Goal: Transaction & Acquisition: Purchase product/service

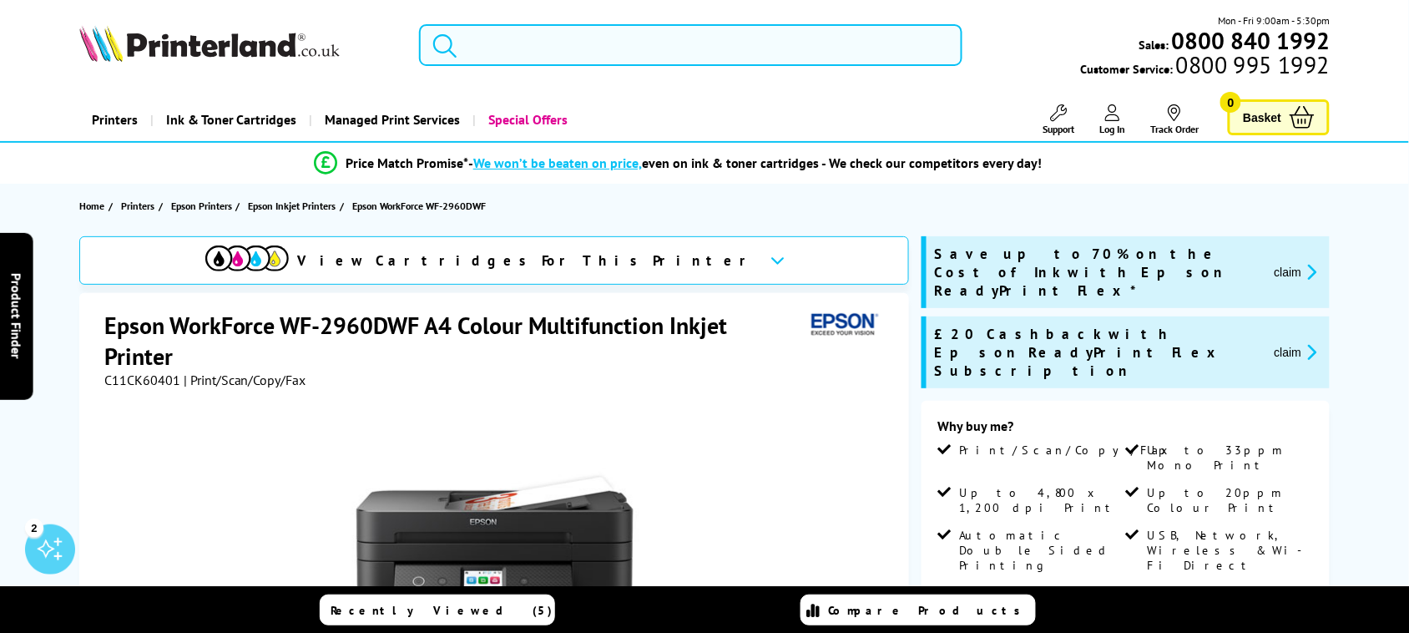
click at [626, 48] on input "search" at bounding box center [690, 45] width 543 height 42
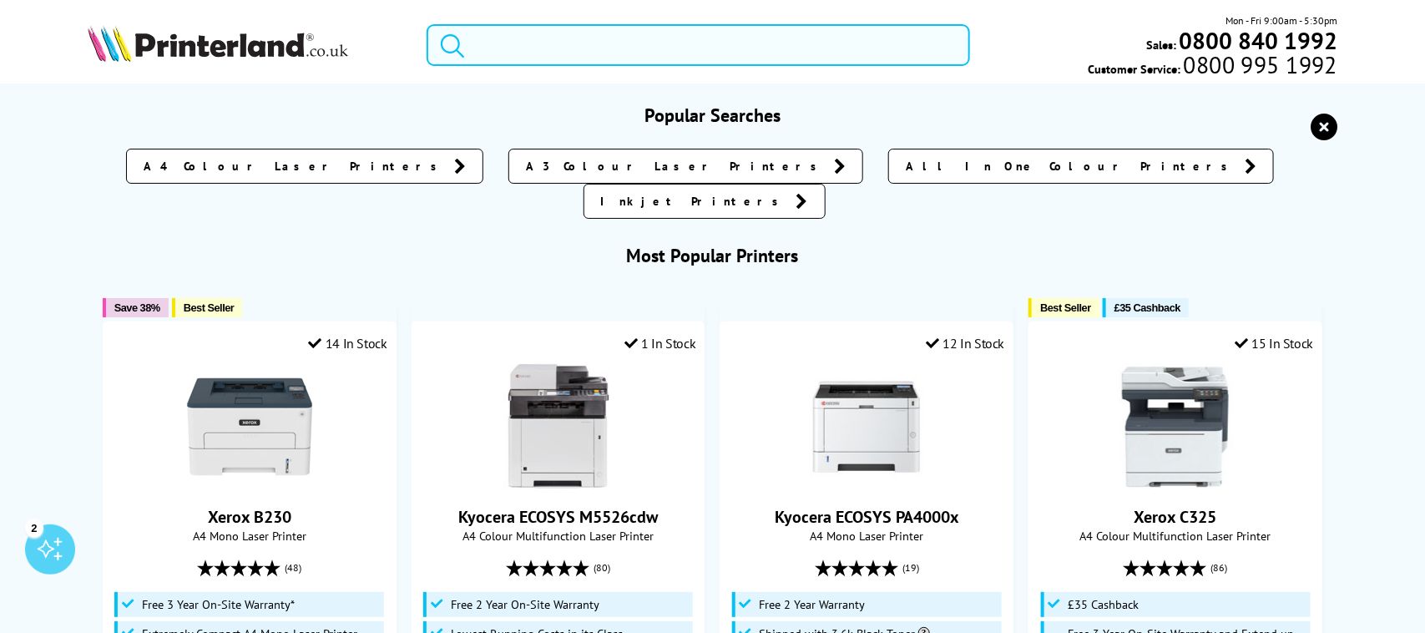
paste input "108r01416"
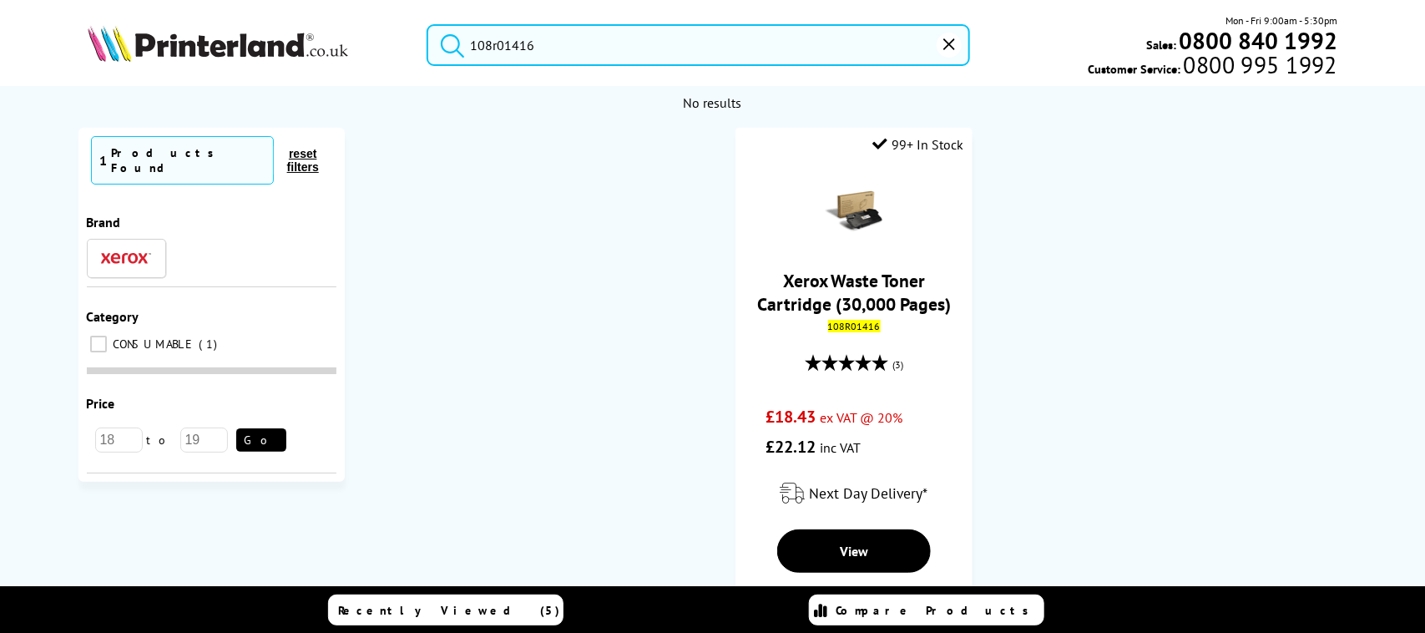
type input "108r01416"
click at [427, 24] on button "submit" at bounding box center [448, 42] width 42 height 37
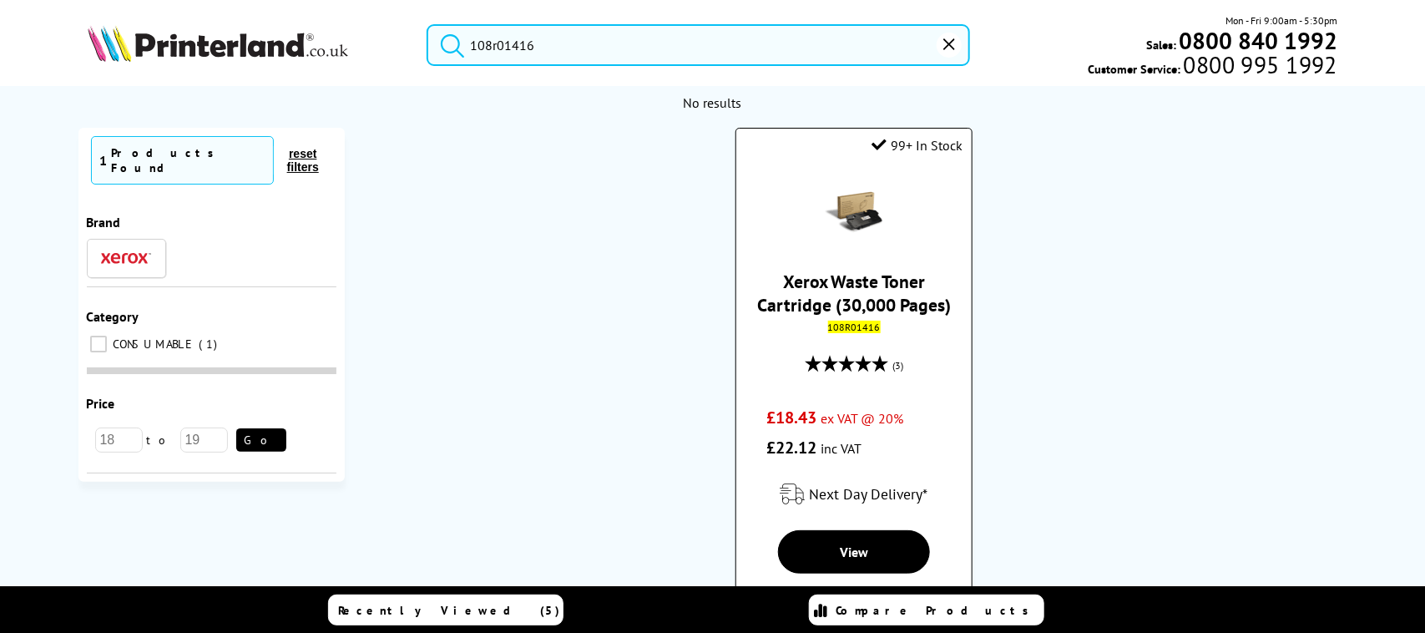
click at [862, 265] on div "Xerox Waste Toner Cartridge (30,000 Pages) 108R01416 (3) £18.43 ex VAT @ 20% £2…" at bounding box center [853, 314] width 218 height 296
click at [851, 222] on img at bounding box center [854, 212] width 58 height 58
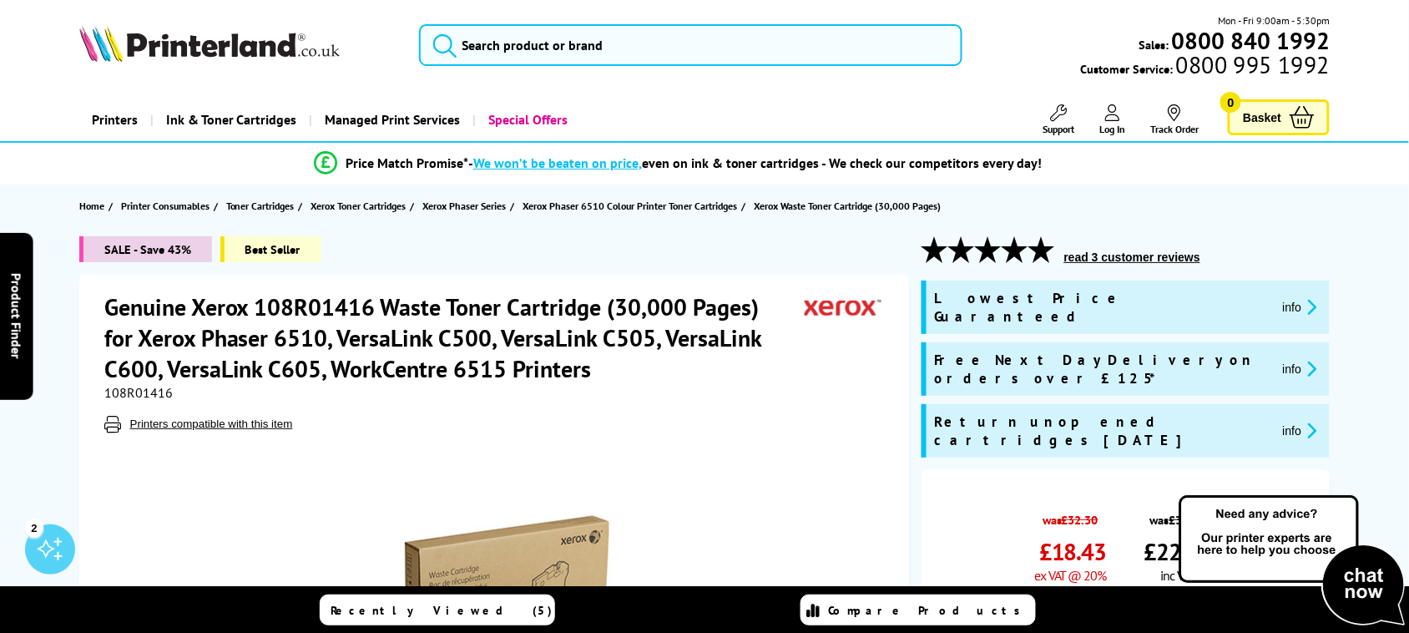
scroll to position [104, 0]
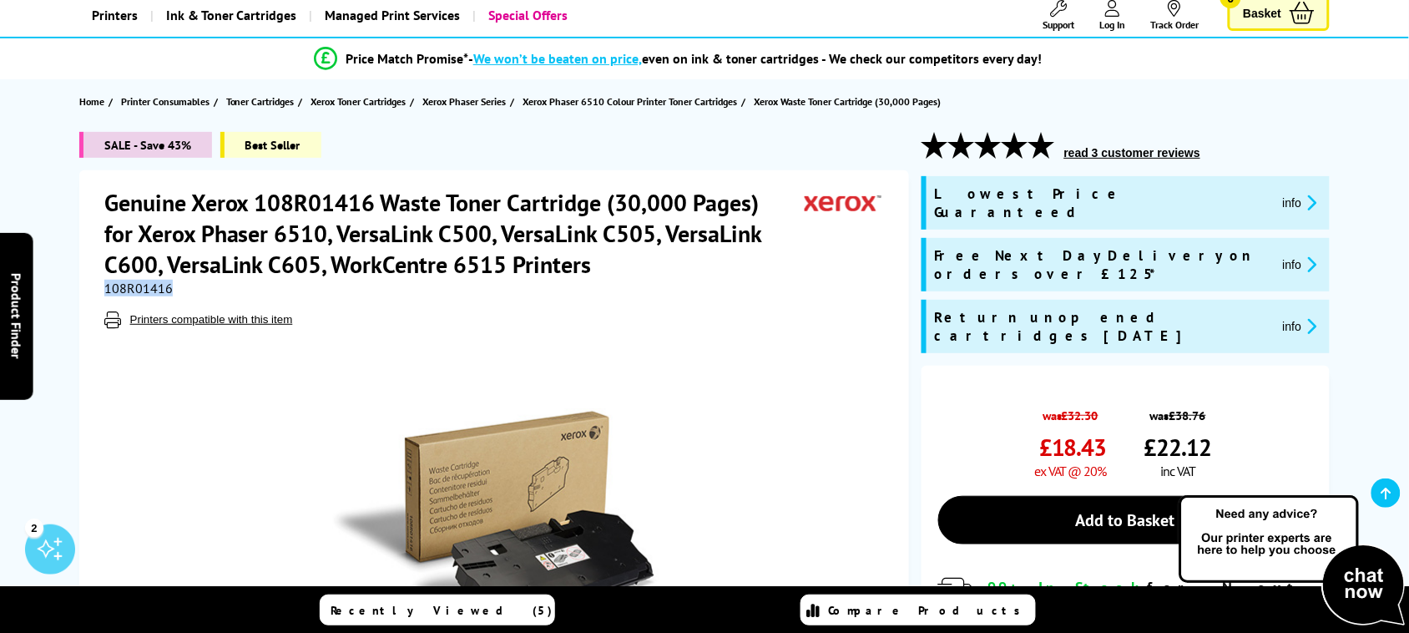
drag, startPoint x: 169, startPoint y: 290, endPoint x: 82, endPoint y: 285, distance: 86.9
click at [82, 286] on div "Genuine Xerox 108R01416 Waste Toner Cartridge (30,000 Pages) for Xerox Phaser 6…" at bounding box center [494, 517] width 830 height 695
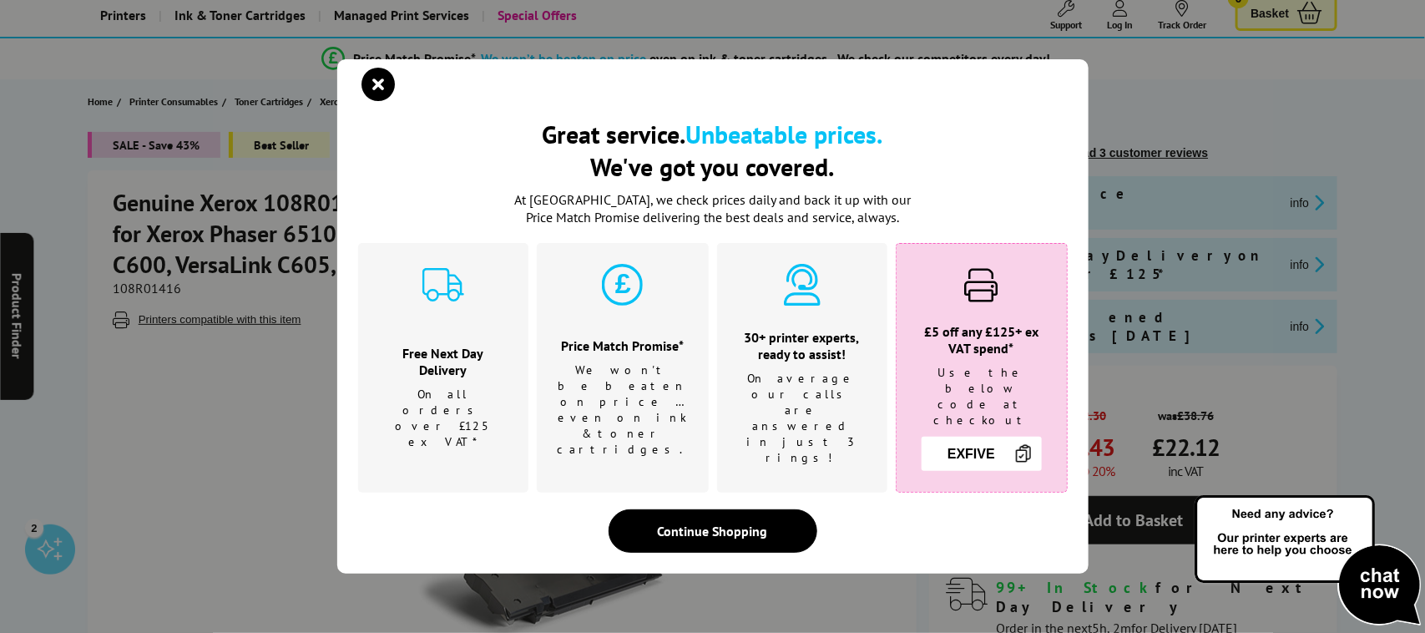
drag, startPoint x: 163, startPoint y: 285, endPoint x: 818, endPoint y: 139, distance: 671.0
click at [778, 150] on b "Unbeatable prices." at bounding box center [784, 134] width 197 height 33
click at [369, 94] on icon "close modal" at bounding box center [378, 84] width 33 height 33
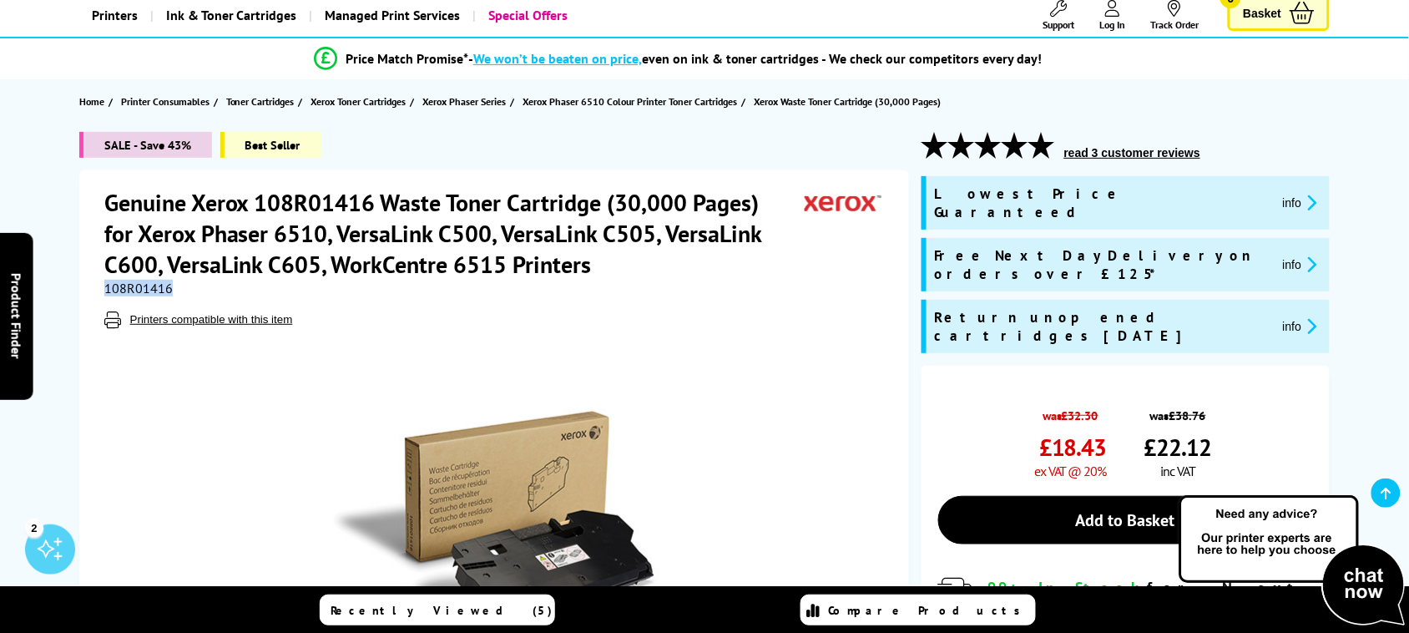
drag, startPoint x: 177, startPoint y: 289, endPoint x: 103, endPoint y: 288, distance: 74.3
click at [103, 288] on div "Genuine Xerox 108R01416 Waste Toner Cartridge (30,000 Pages) for Xerox Phaser 6…" at bounding box center [494, 517] width 830 height 695
copy span "108R01416"
